Goal: Obtain resource: Obtain resource

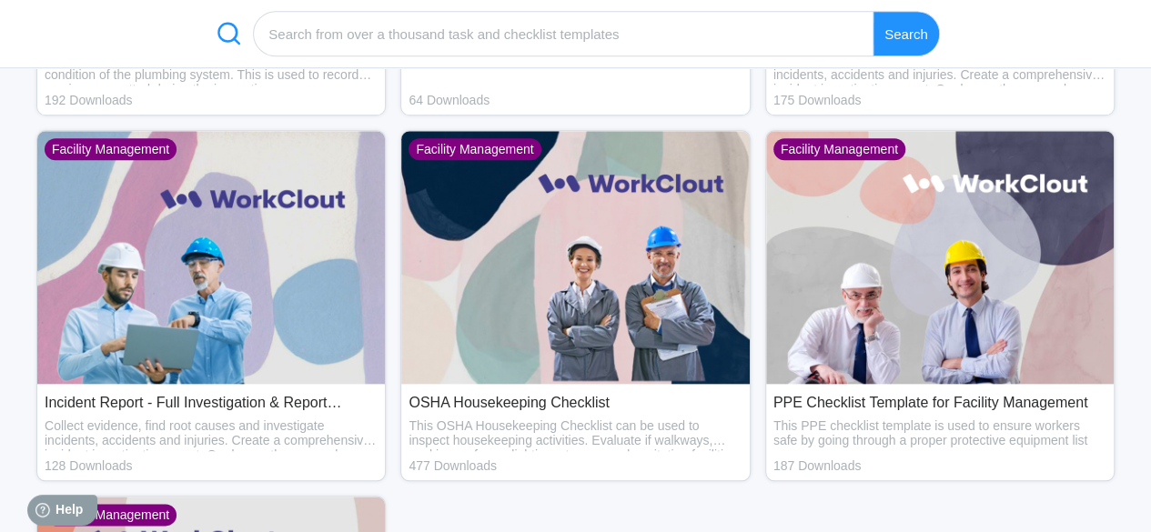
scroll to position [802, 0]
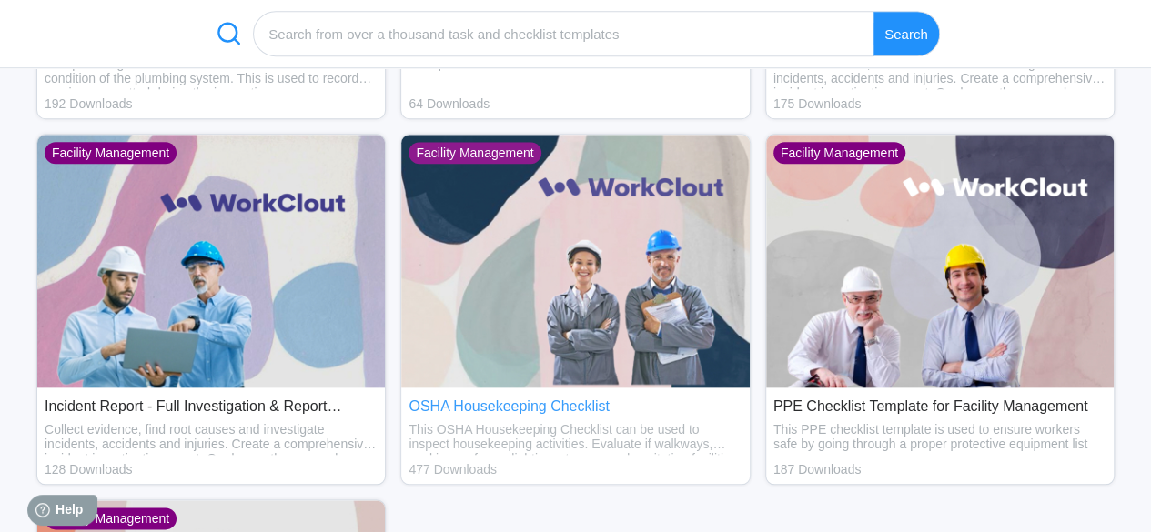
click at [586, 315] on img at bounding box center [574, 261] width 347 height 253
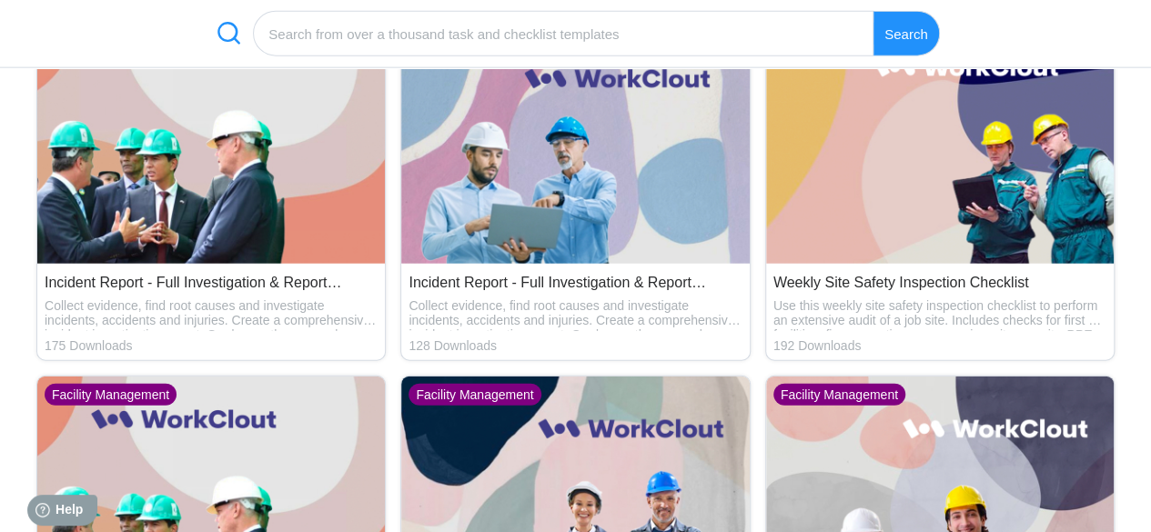
scroll to position [2157, 0]
